Goal: Task Accomplishment & Management: Manage account settings

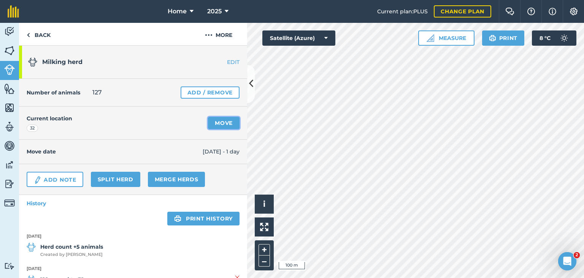
click at [220, 122] on link "Move" at bounding box center [224, 123] width 32 height 12
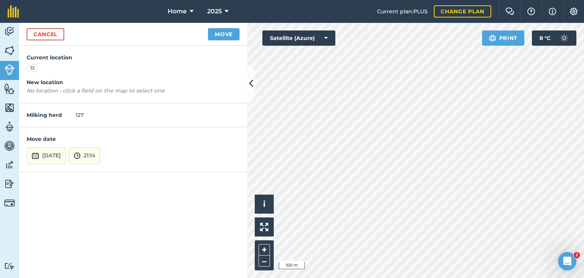
click at [529, 39] on div "Print 8 ° C" at bounding box center [529, 37] width 95 height 15
click at [505, 90] on div "Hello i © 2025 TomTom, Microsoft 100 m + – Satellite (Azure) Print 8 ° C" at bounding box center [415, 150] width 337 height 255
click at [100, 157] on button "21:14" at bounding box center [84, 155] width 31 height 17
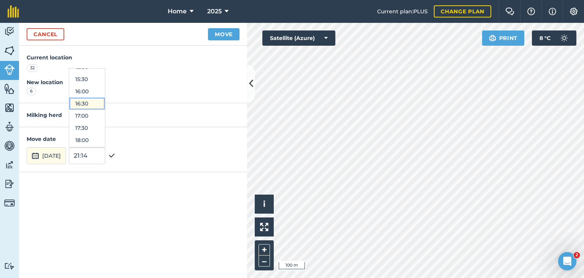
click at [103, 102] on button "16:30" at bounding box center [87, 103] width 36 height 12
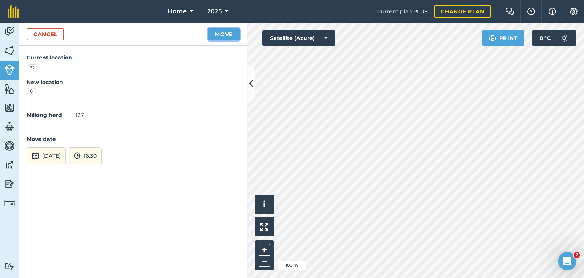
click at [227, 36] on button "Move" at bounding box center [224, 34] width 32 height 12
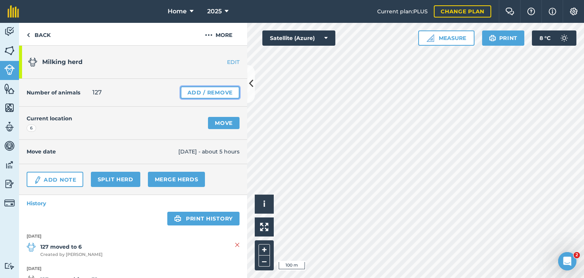
click at [193, 93] on link "Add / Remove" at bounding box center [210, 92] width 59 height 12
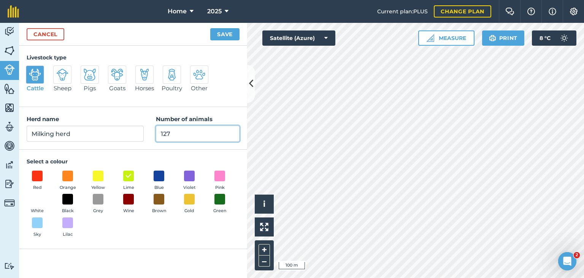
click at [172, 131] on input "127" at bounding box center [198, 134] width 84 height 16
type input "130"
click at [222, 35] on button "Save" at bounding box center [224, 34] width 29 height 12
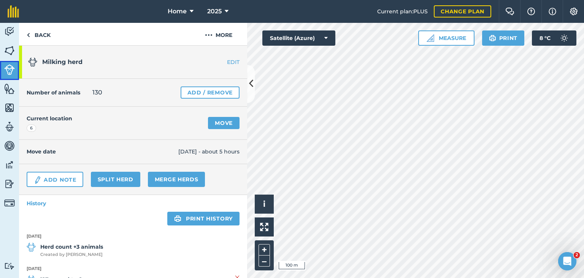
click at [9, 69] on img at bounding box center [9, 69] width 11 height 11
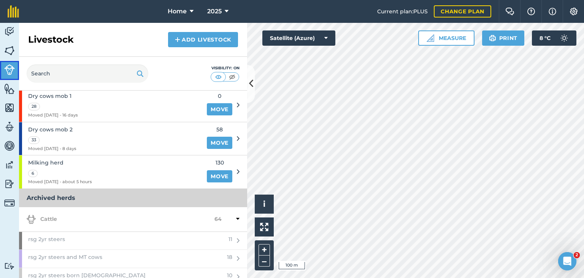
scroll to position [152, 0]
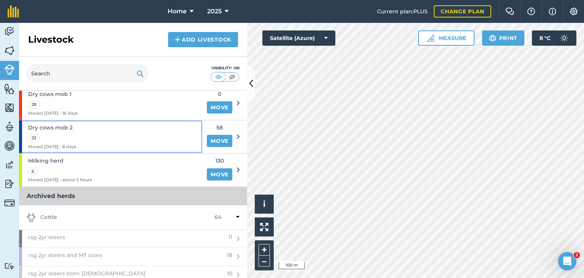
click at [160, 137] on div "Dry cows mob 2 33 Moved [DATE] - 8 days" at bounding box center [110, 136] width 183 height 33
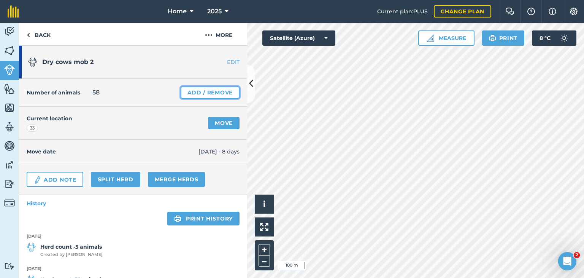
click at [192, 92] on link "Add / Remove" at bounding box center [210, 92] width 59 height 12
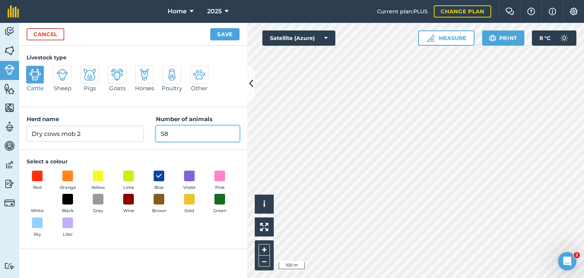
click at [173, 131] on input "58" at bounding box center [198, 134] width 84 height 16
type input "55"
click at [212, 37] on button "Save" at bounding box center [224, 34] width 29 height 12
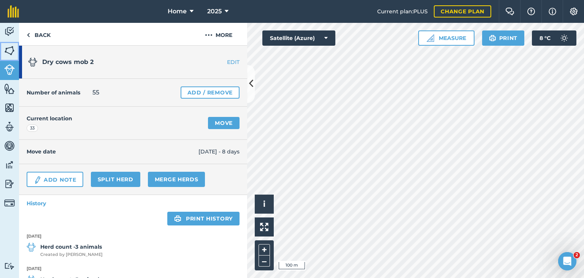
click at [8, 51] on img at bounding box center [9, 50] width 11 height 11
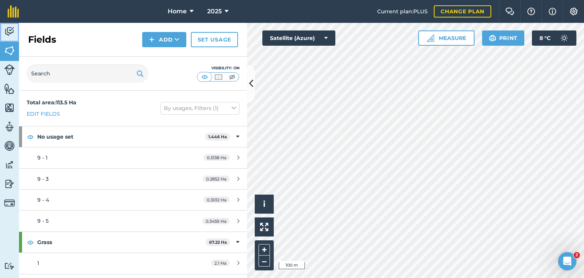
click at [11, 31] on img at bounding box center [9, 31] width 11 height 11
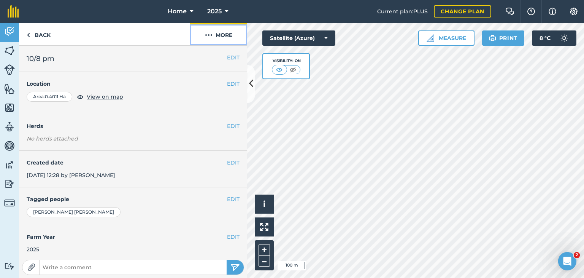
click at [221, 38] on button "More" at bounding box center [218, 34] width 57 height 22
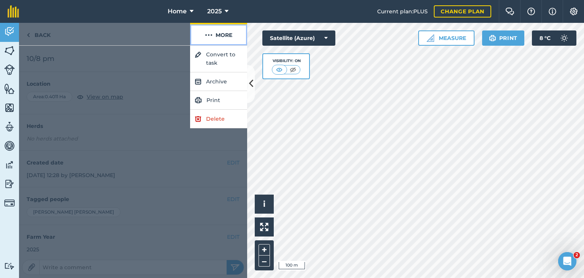
click at [221, 38] on button "More" at bounding box center [218, 34] width 57 height 22
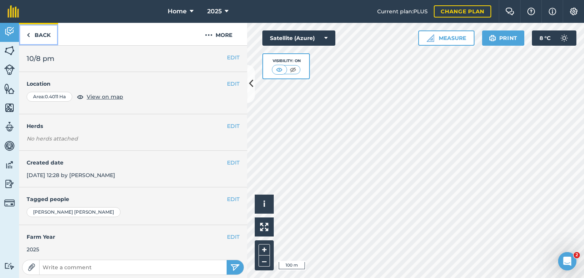
click at [38, 34] on link "Back" at bounding box center [38, 34] width 39 height 22
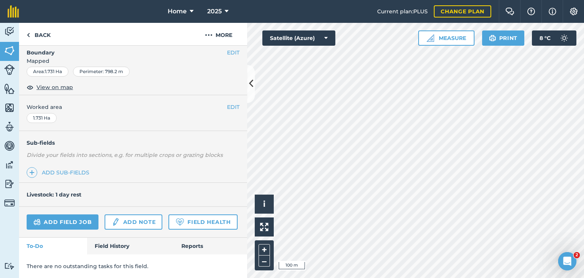
scroll to position [125, 0]
click at [109, 245] on link "Field History" at bounding box center [130, 245] width 86 height 17
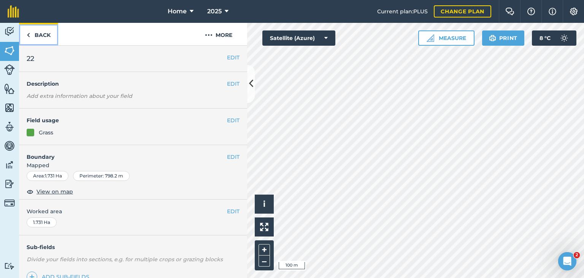
click at [37, 35] on link "Back" at bounding box center [38, 34] width 39 height 22
